Goal: Transaction & Acquisition: Download file/media

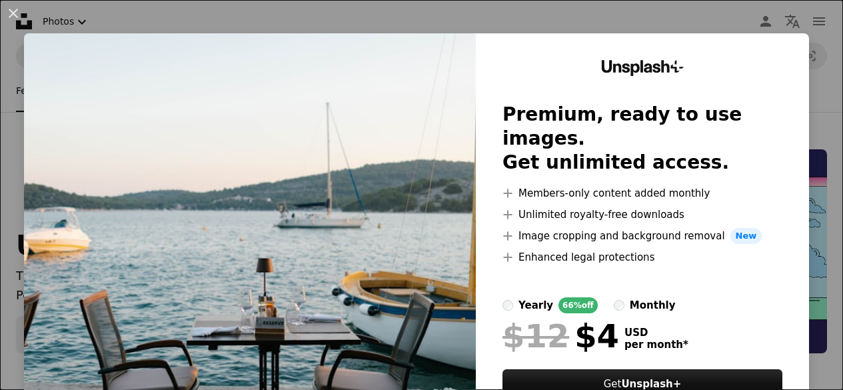
scroll to position [1438, 0]
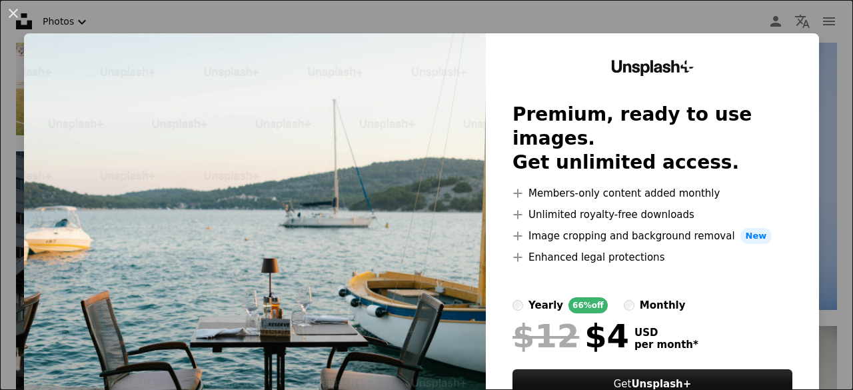
click at [831, 58] on div "An X shape Unsplash+ Premium, ready to use images. Get unlimited access. A plus…" at bounding box center [426, 195] width 853 height 390
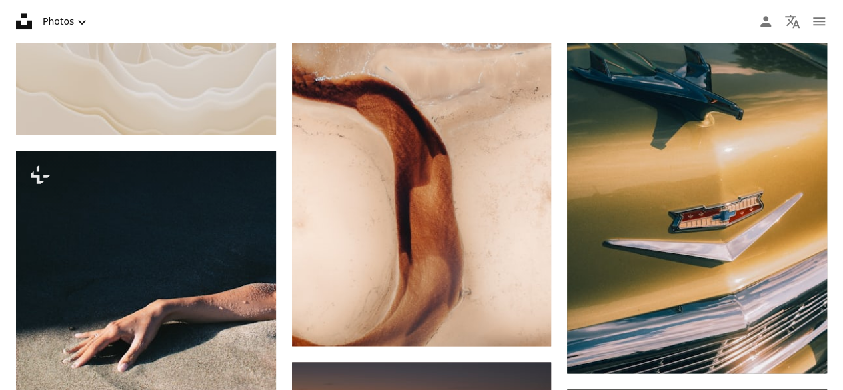
scroll to position [5891, 0]
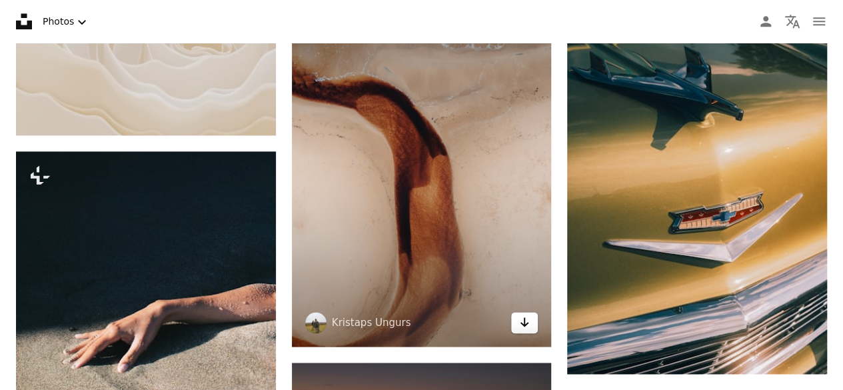
click at [525, 317] on icon "Download" at bounding box center [524, 321] width 9 height 9
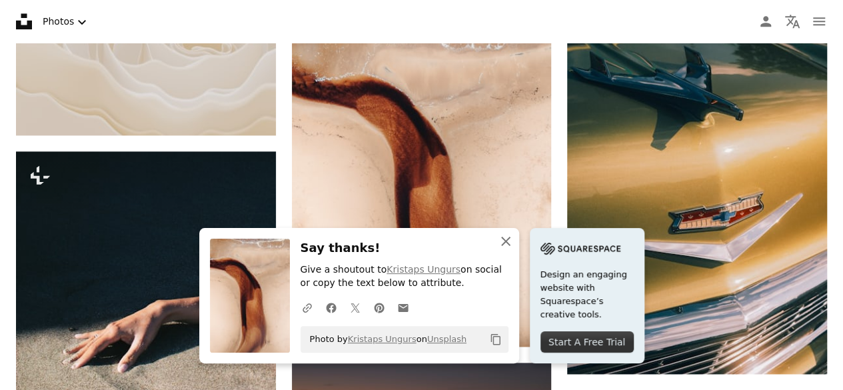
click at [502, 235] on icon "An X shape" at bounding box center [506, 241] width 16 height 16
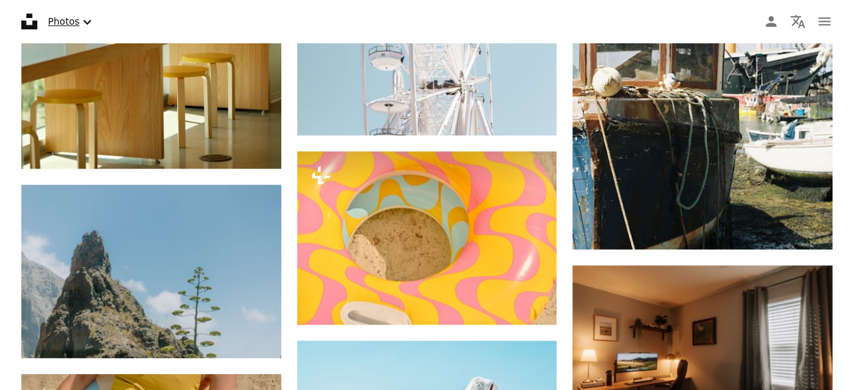
scroll to position [15610, 0]
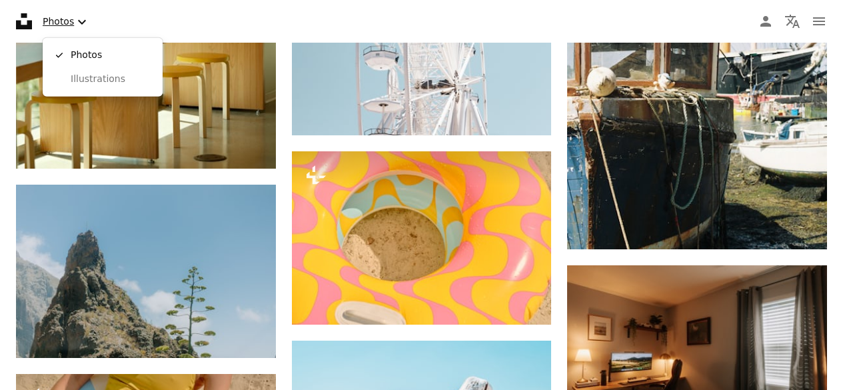
click at [82, 21] on icon "Select asset type" at bounding box center [82, 21] width 8 height 5
click at [87, 78] on span "Illustrations" at bounding box center [111, 79] width 81 height 13
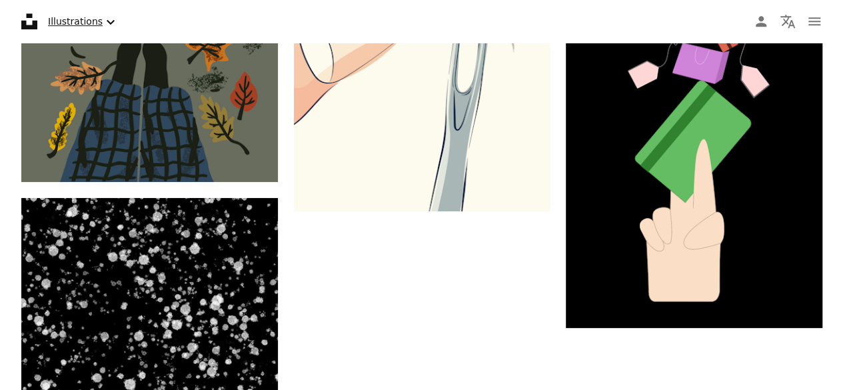
scroll to position [1112, 0]
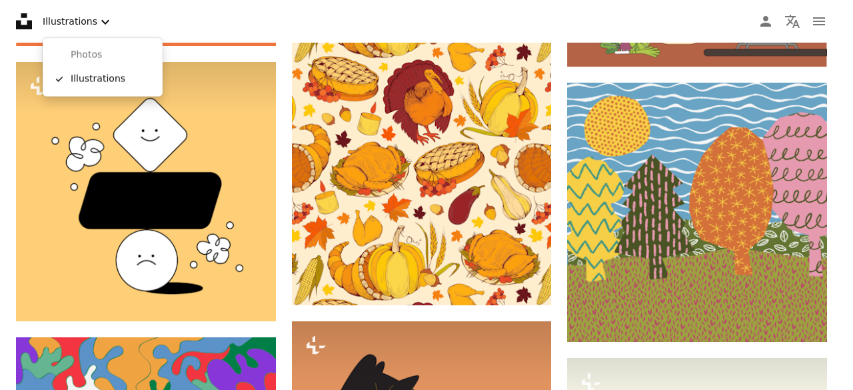
drag, startPoint x: 97, startPoint y: 20, endPoint x: 97, endPoint y: 41, distance: 20.6
click at [97, 41] on body "Unsplash logo Unsplash Home A photo Pen Tool A compass A stack of folders Downl…" at bounding box center [421, 195] width 843 height 390
drag, startPoint x: 97, startPoint y: 41, endPoint x: 101, endPoint y: 58, distance: 17.8
click at [101, 58] on div "Photos A checkmark Illustrations" at bounding box center [103, 67] width 120 height 59
click at [101, 58] on span "Photos" at bounding box center [111, 55] width 81 height 13
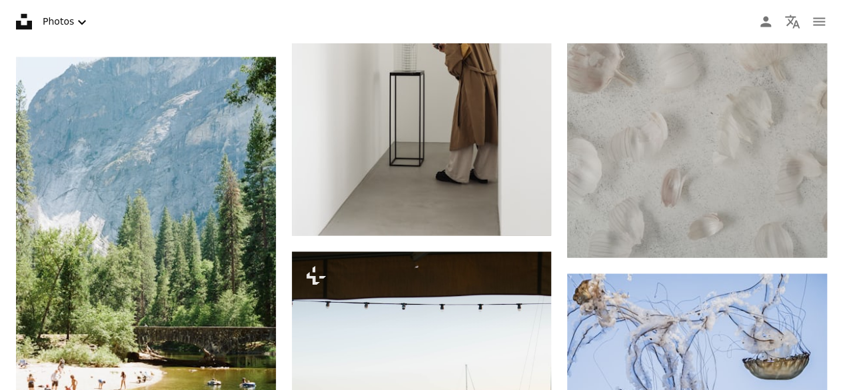
drag, startPoint x: 101, startPoint y: 58, endPoint x: 167, endPoint y: 47, distance: 66.9
type input "****"
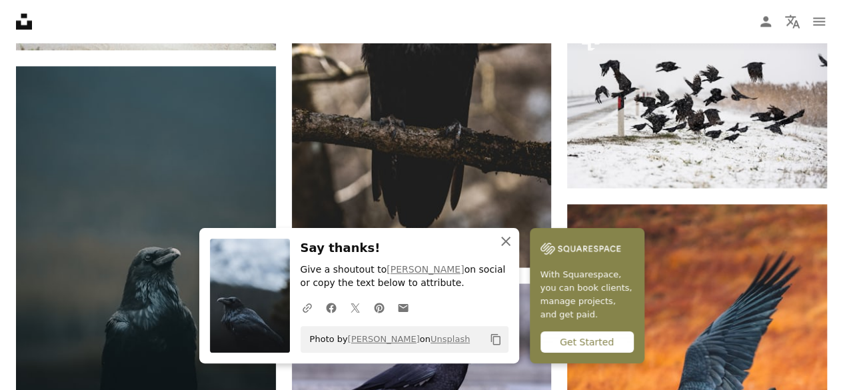
click at [508, 239] on icon "An X shape" at bounding box center [506, 241] width 16 height 16
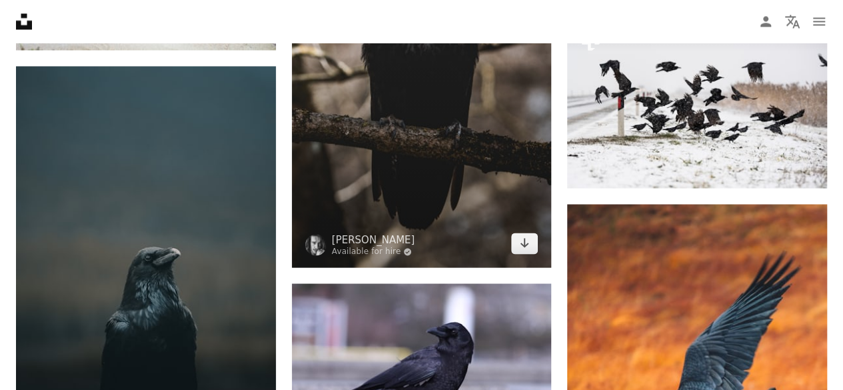
scroll to position [1181, 0]
click at [524, 234] on icon "Arrow pointing down" at bounding box center [524, 242] width 11 height 16
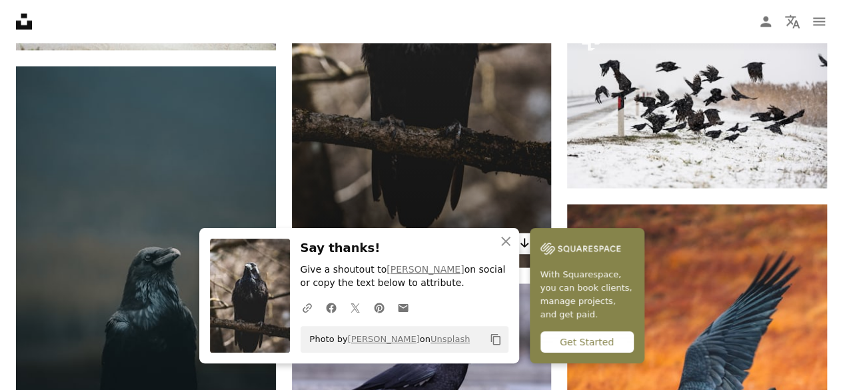
scroll to position [1434, 0]
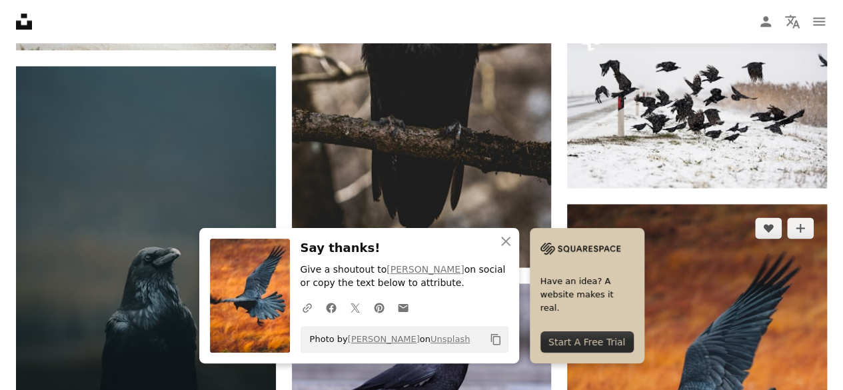
scroll to position [1308, 0]
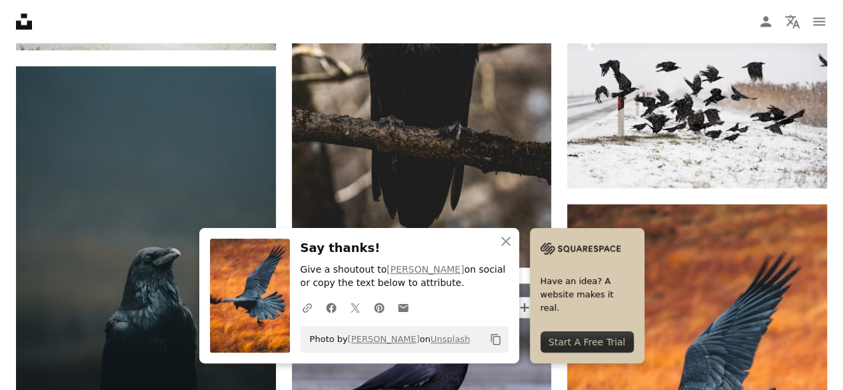
click at [496, 296] on button "A heart" at bounding box center [492, 306] width 27 height 21
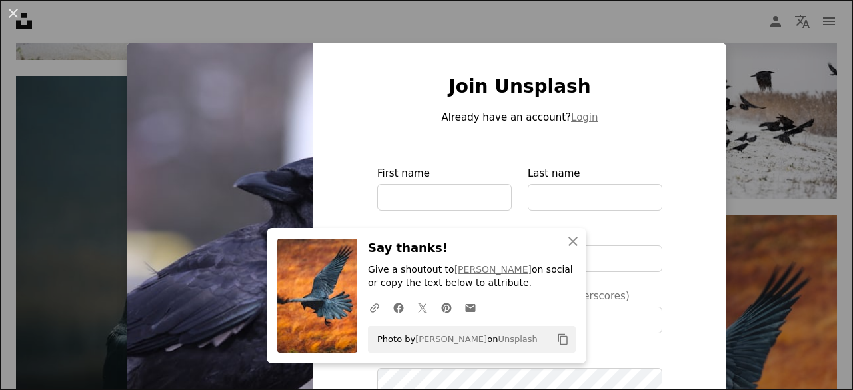
click at [743, 79] on div "An X shape An X shape Close Say thanks! Give a shoutout to [PERSON_NAME] on soc…" at bounding box center [426, 195] width 853 height 390
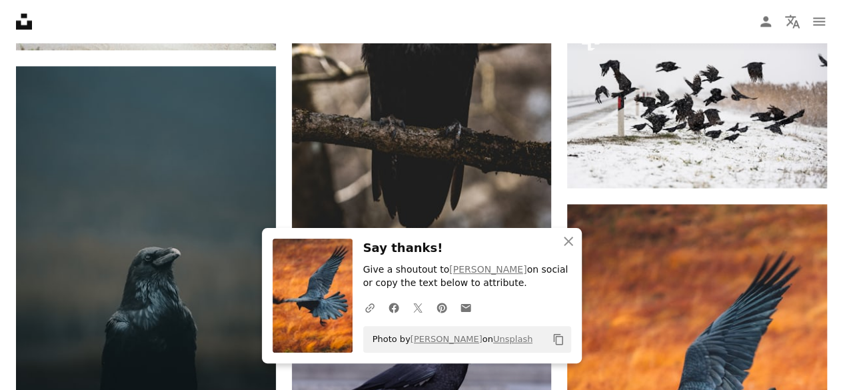
scroll to position [1364, 0]
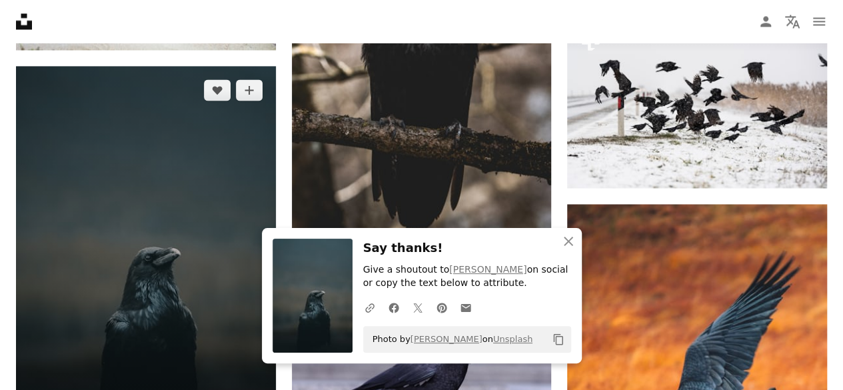
scroll to position [1559, 0]
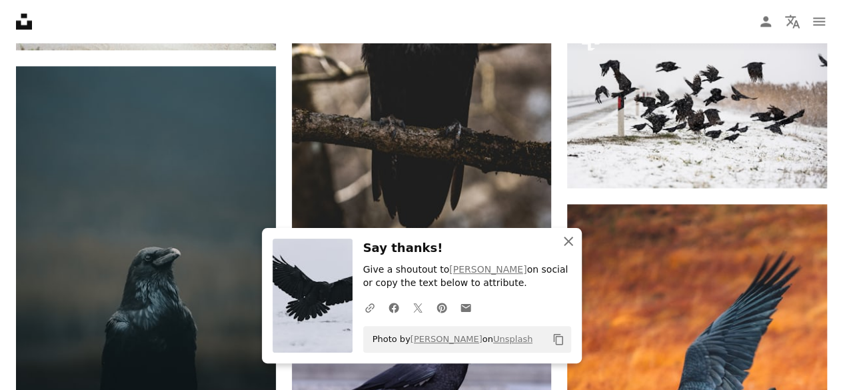
click at [562, 235] on icon "An X shape" at bounding box center [568, 241] width 16 height 16
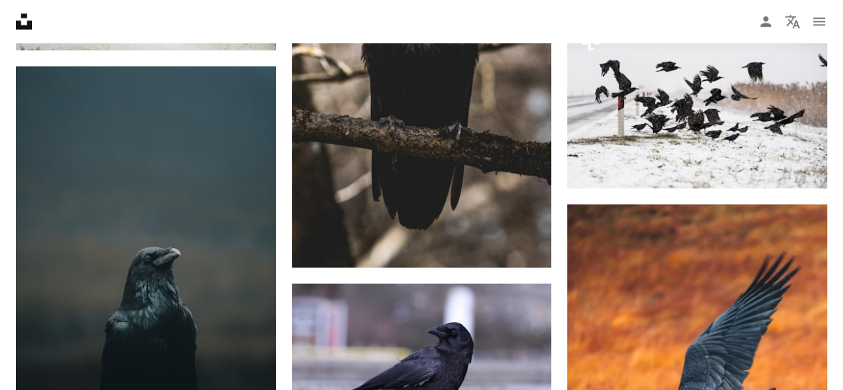
scroll to position [1775, 0]
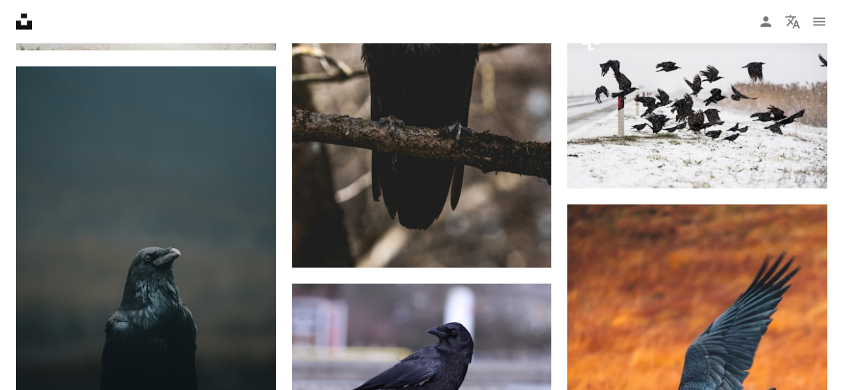
type input "*****"
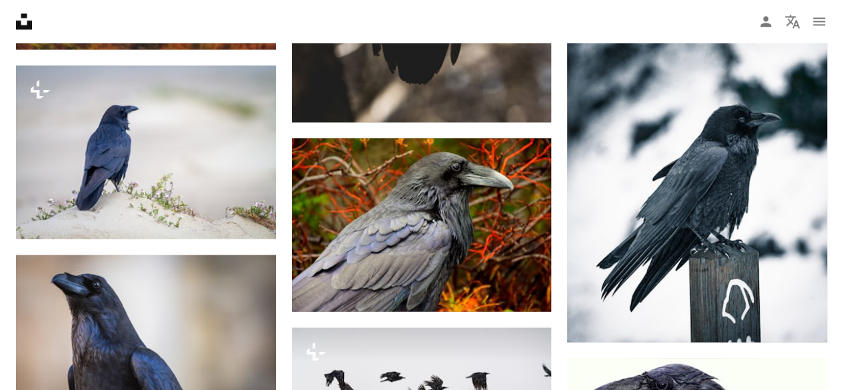
scroll to position [681, 0]
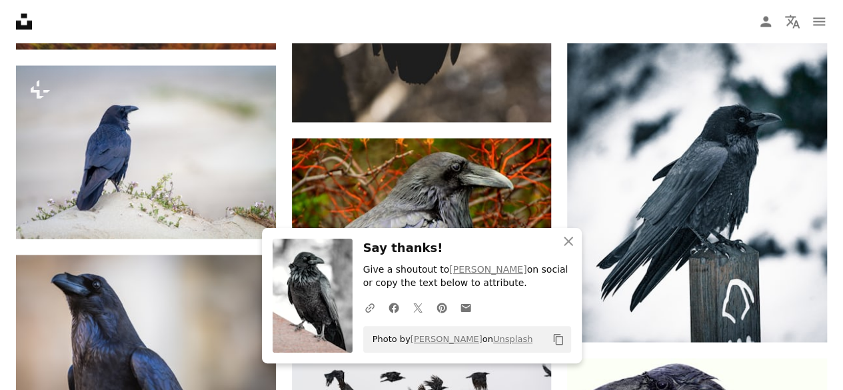
scroll to position [937, 0]
drag, startPoint x: 564, startPoint y: 242, endPoint x: 196, endPoint y: 144, distance: 380.5
click at [196, 144] on div "An X shape Close Say thanks! Give a shoutout to [PERSON_NAME] on social or copy…" at bounding box center [421, 390] width 843 height 3005
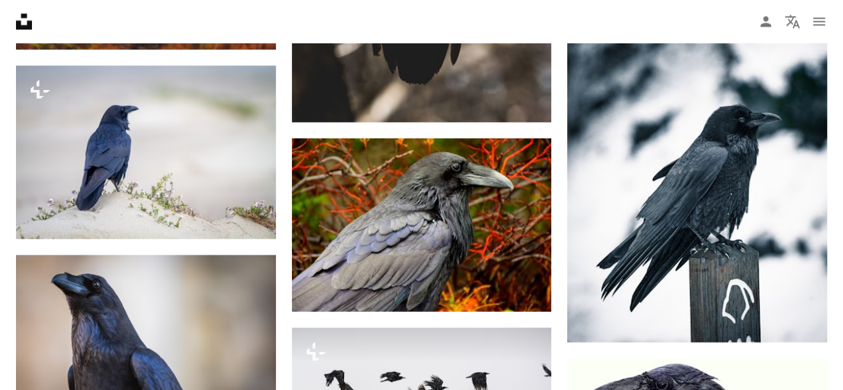
scroll to position [2433, 0]
drag, startPoint x: 63, startPoint y: 49, endPoint x: 85, endPoint y: 57, distance: 23.4
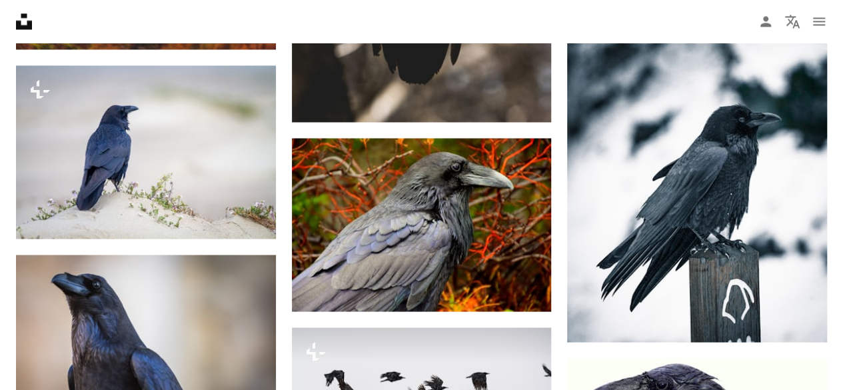
drag, startPoint x: 85, startPoint y: 57, endPoint x: 34, endPoint y: 57, distance: 50.6
type input "***"
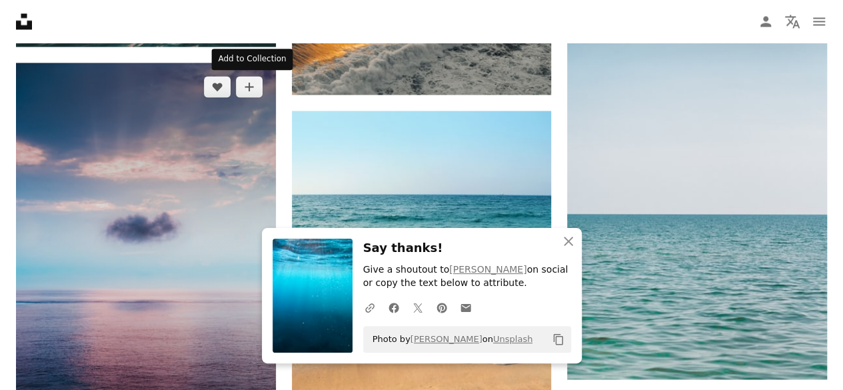
scroll to position [835, 0]
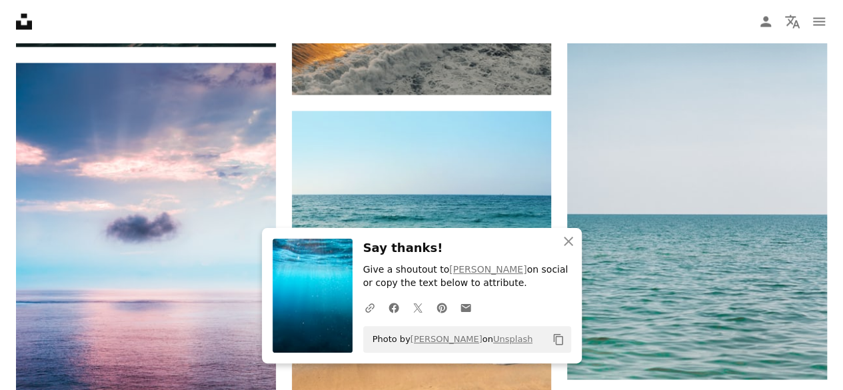
click at [244, 33] on link "Arrow pointing down" at bounding box center [249, 22] width 27 height 21
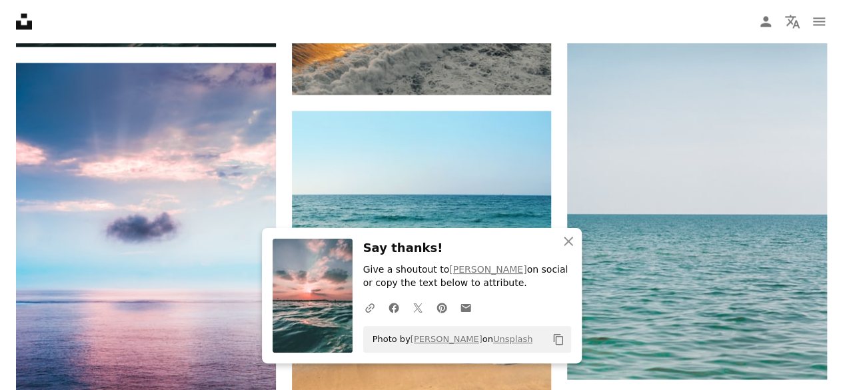
scroll to position [1096, 0]
click at [572, 245] on icon "button" at bounding box center [568, 240] width 9 height 9
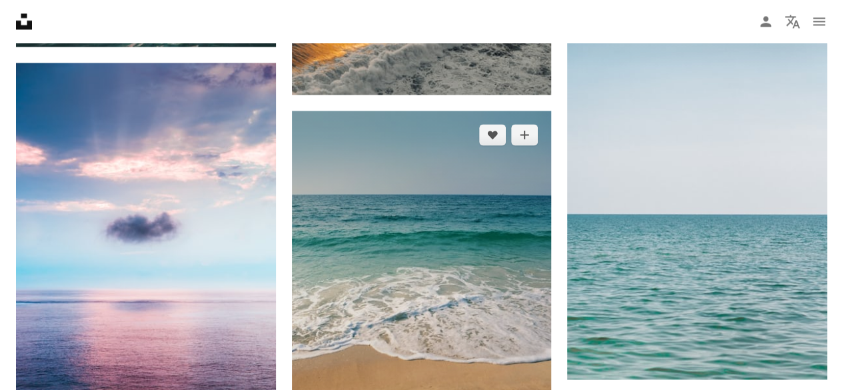
scroll to position [2649, 0]
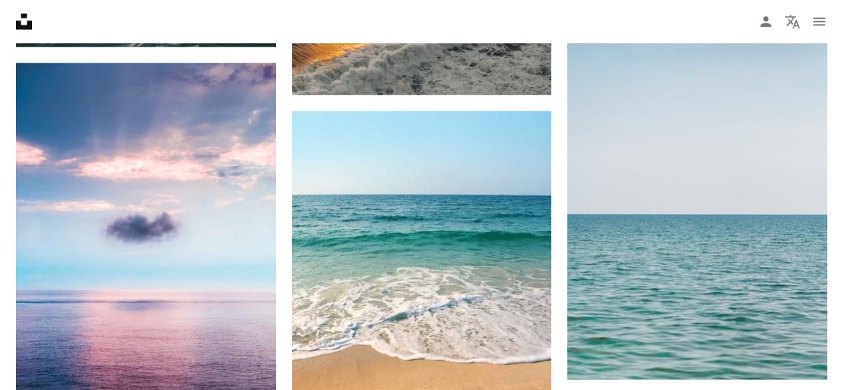
drag, startPoint x: 85, startPoint y: 62, endPoint x: 0, endPoint y: 49, distance: 86.3
type input "****"
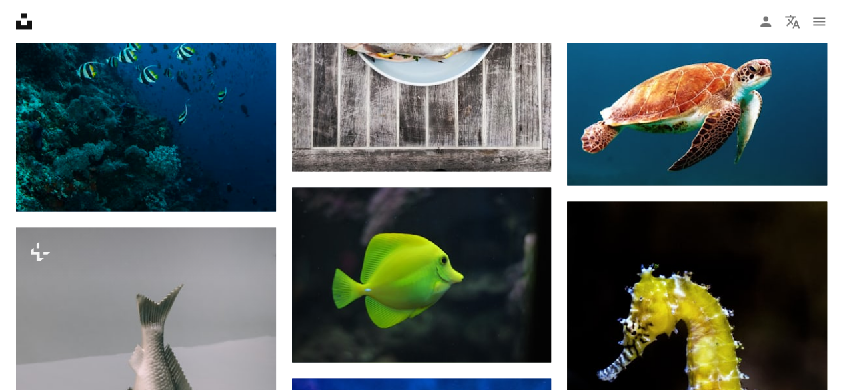
scroll to position [647, 0]
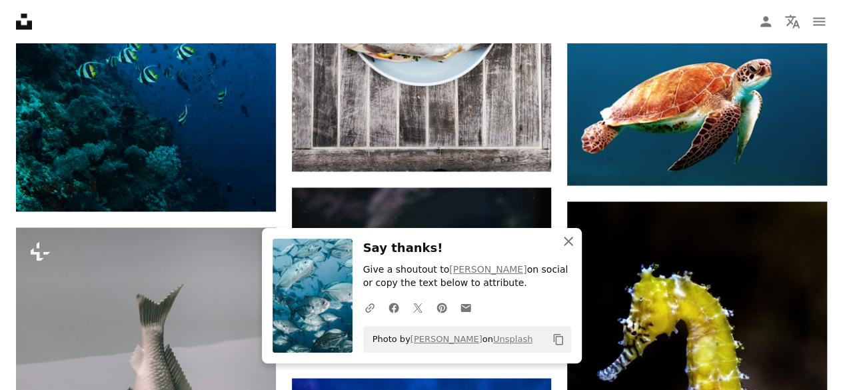
drag, startPoint x: 572, startPoint y: 238, endPoint x: 488, endPoint y: 243, distance: 84.8
click at [572, 238] on icon "An X shape" at bounding box center [568, 241] width 16 height 16
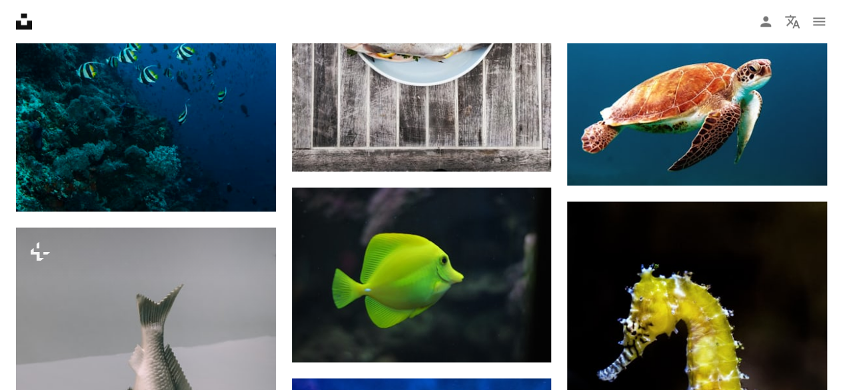
scroll to position [0, 0]
drag, startPoint x: 76, startPoint y: 57, endPoint x: 0, endPoint y: 58, distance: 75.9
type input "*********"
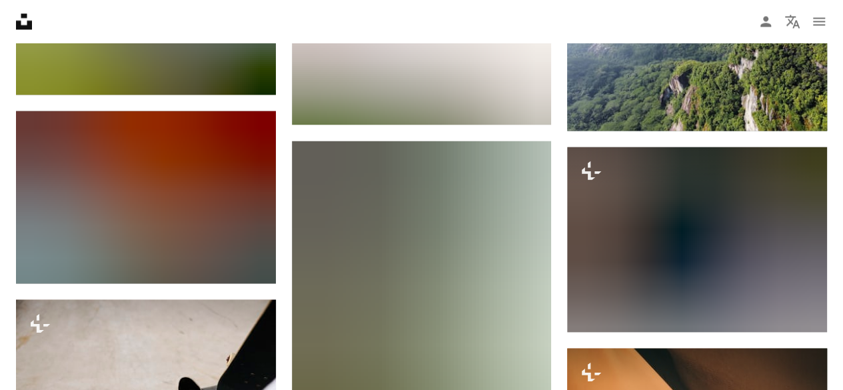
scroll to position [2250, 0]
